Goal: Entertainment & Leisure: Browse casually

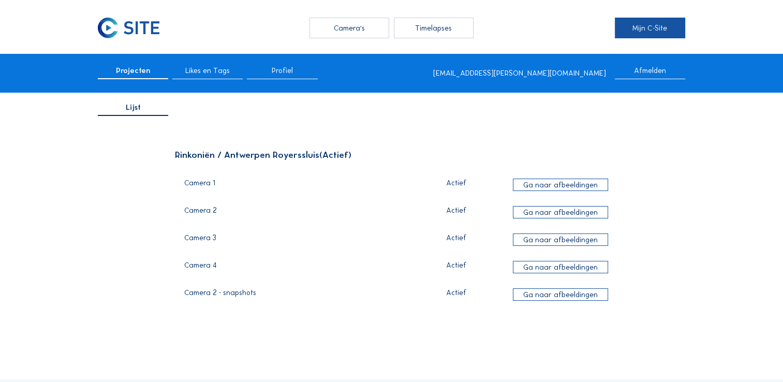
click at [651, 26] on link "Mijn C-Site" at bounding box center [650, 28] width 70 height 21
click at [361, 30] on div "Camera's" at bounding box center [350, 28] width 80 height 21
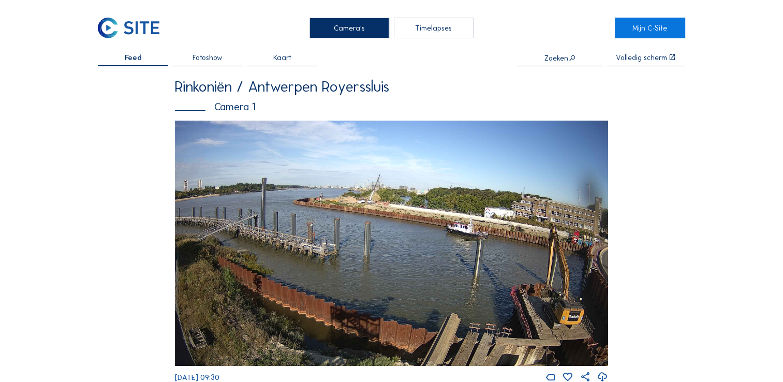
click at [433, 29] on div "Timelapses" at bounding box center [434, 28] width 80 height 21
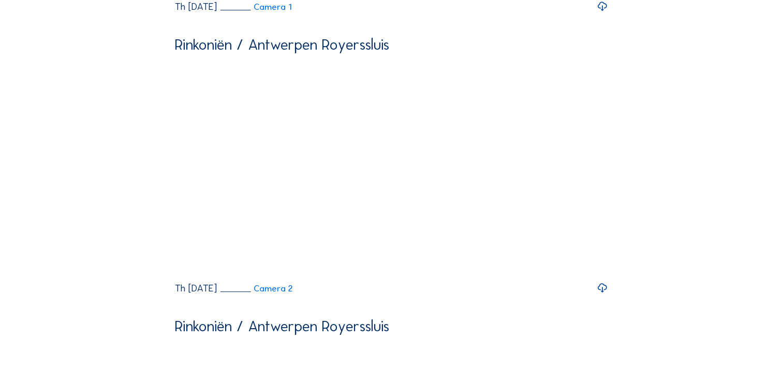
scroll to position [317, 0]
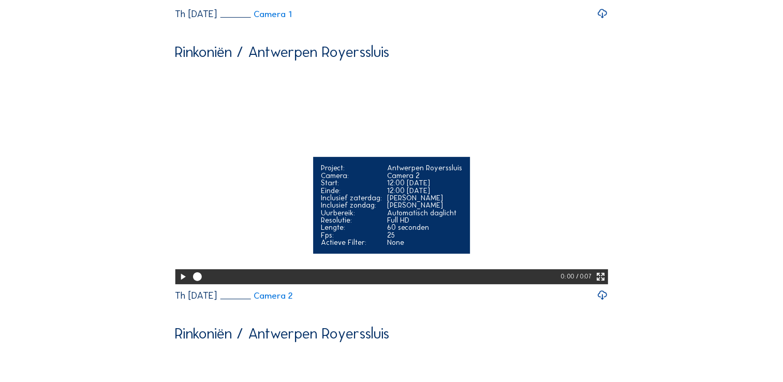
click at [178, 283] on icon at bounding box center [183, 277] width 10 height 12
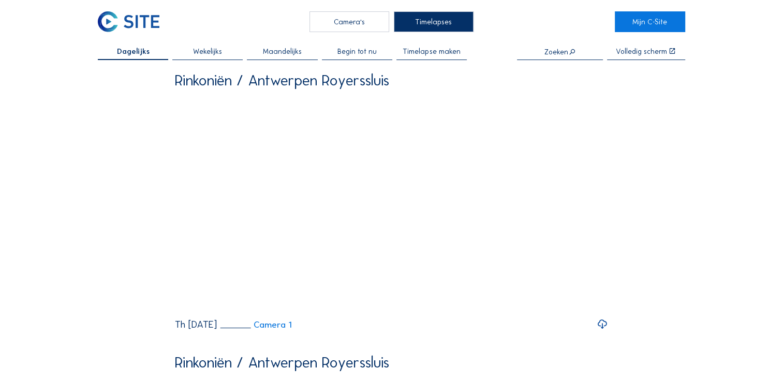
scroll to position [0, 0]
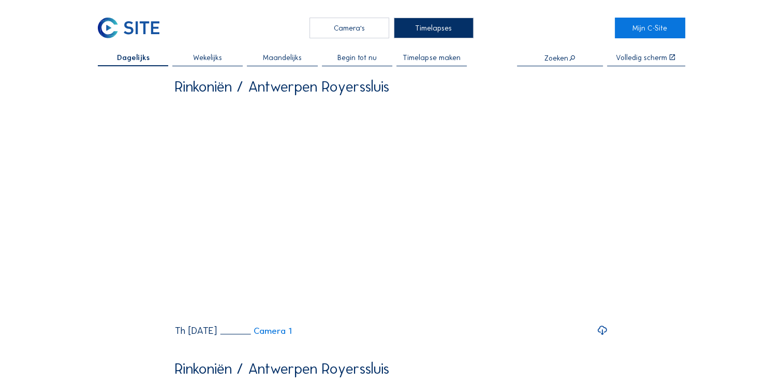
click at [210, 61] on span "Wekelijks" at bounding box center [207, 57] width 29 height 7
click at [141, 59] on span "Dagelijks" at bounding box center [133, 57] width 29 height 7
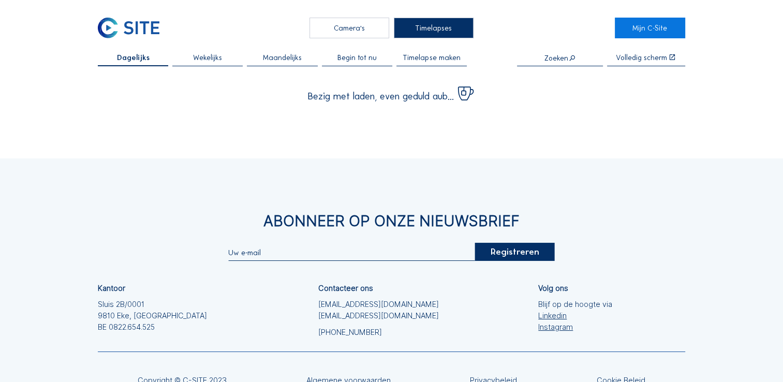
click at [376, 25] on div "Camera's" at bounding box center [350, 28] width 80 height 21
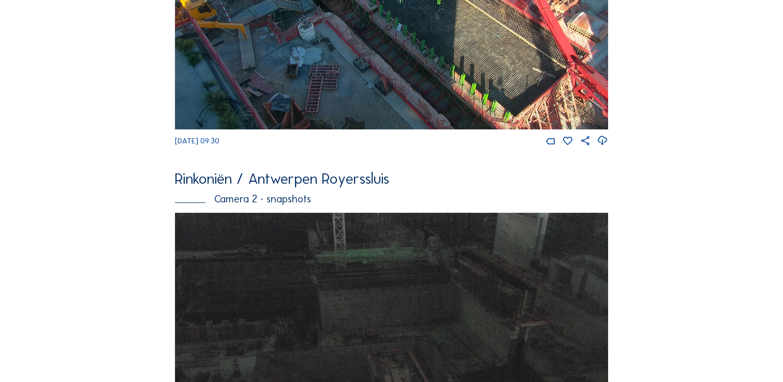
scroll to position [280, 0]
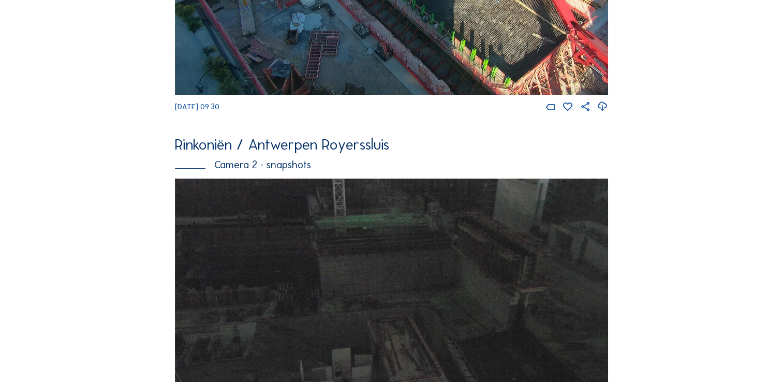
click at [299, 169] on div "Camera 2 - snapshots" at bounding box center [391, 164] width 433 height 10
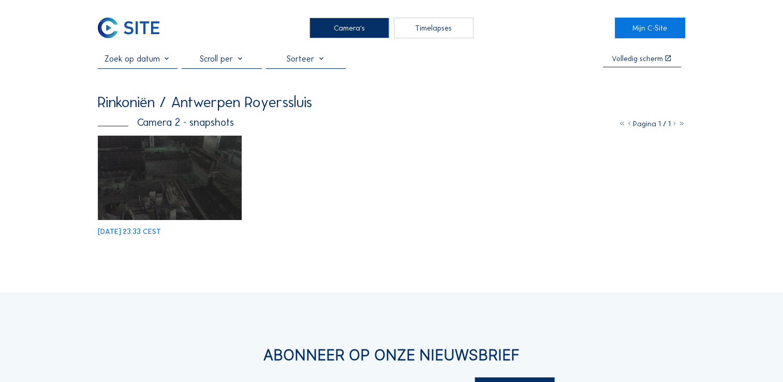
click at [376, 26] on div "Camera's" at bounding box center [350, 28] width 80 height 21
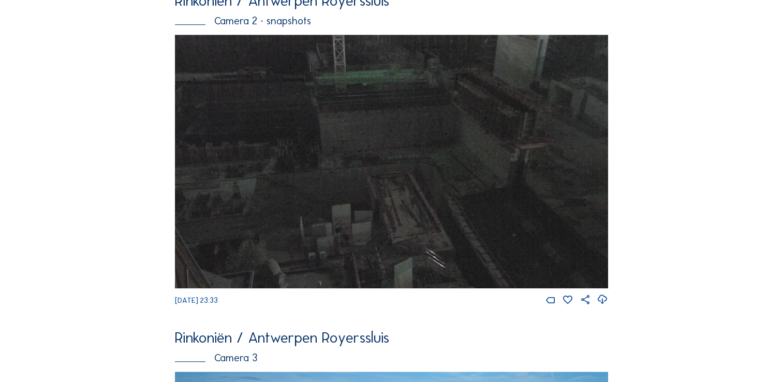
scroll to position [751, 0]
